Goal: Navigation & Orientation: Find specific page/section

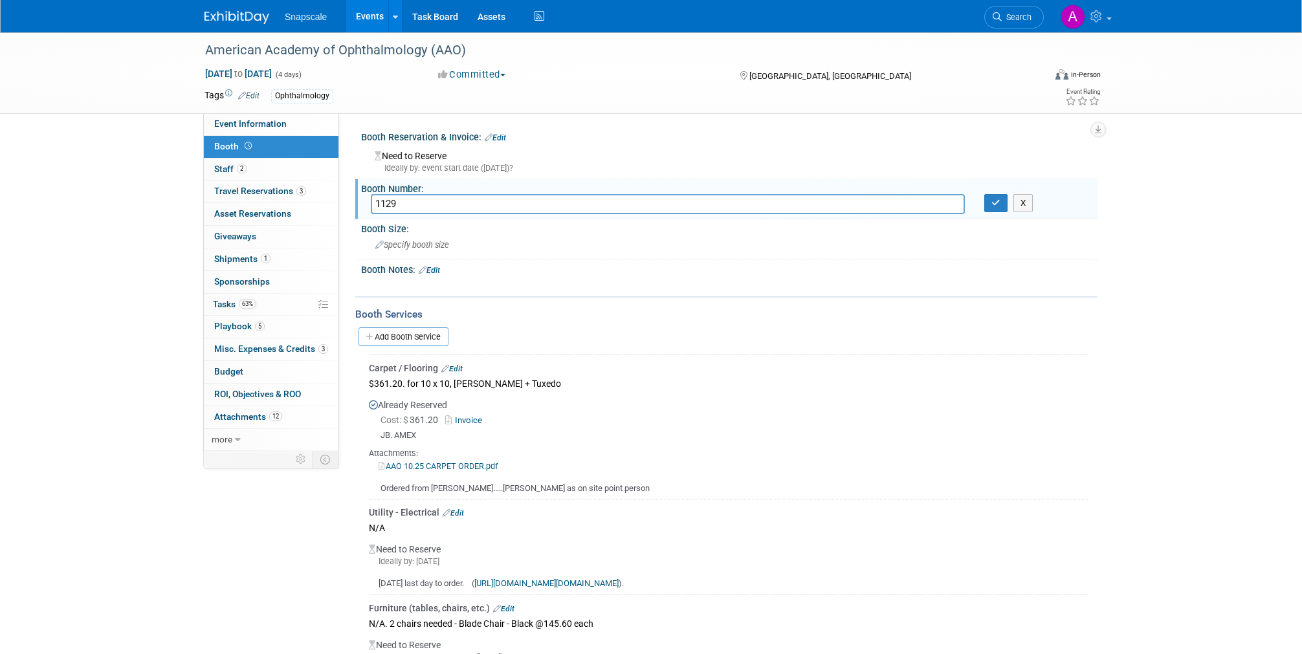
click at [376, 21] on link "Events" at bounding box center [369, 16] width 47 height 32
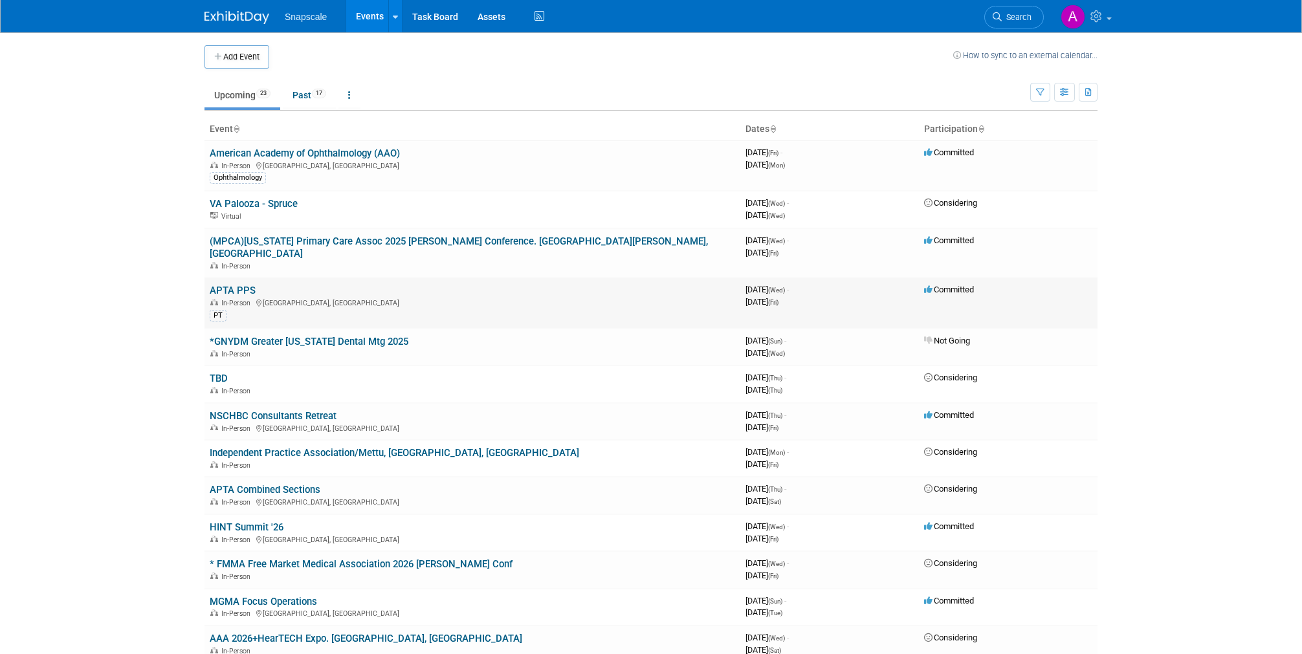
click at [246, 285] on link "APTA PPS" at bounding box center [233, 291] width 46 height 12
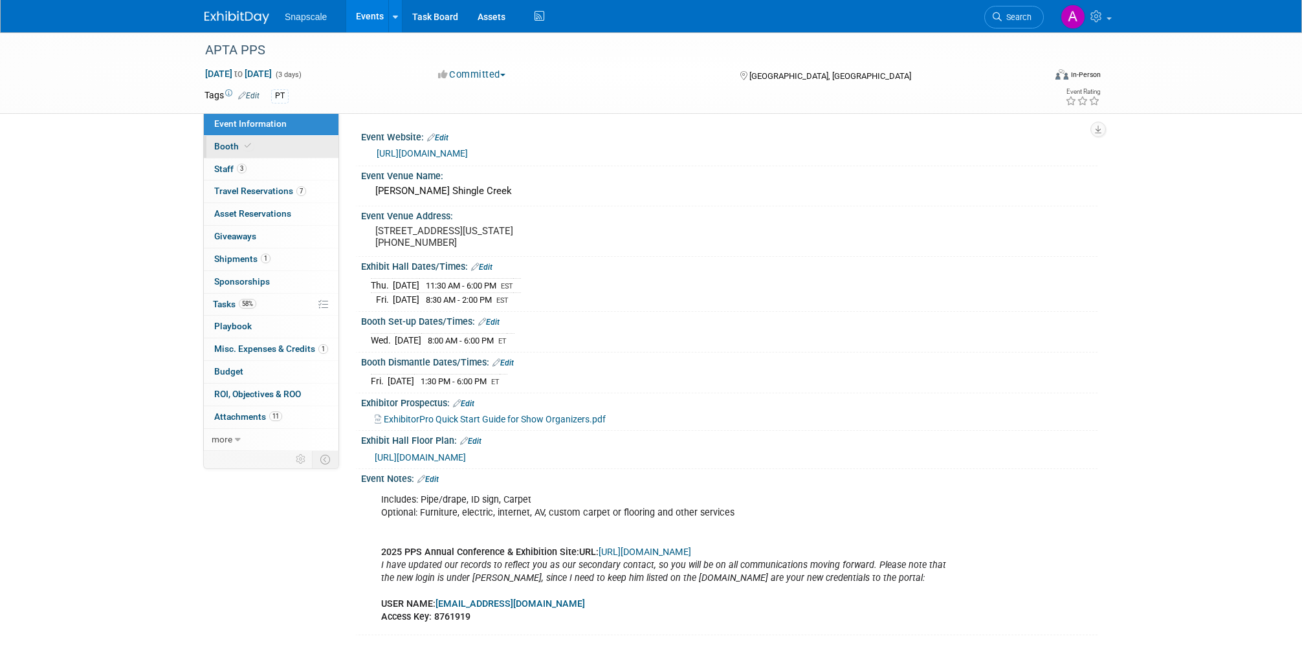
click at [271, 150] on link "Booth" at bounding box center [271, 147] width 135 height 22
